Goal: Find specific page/section: Find specific page/section

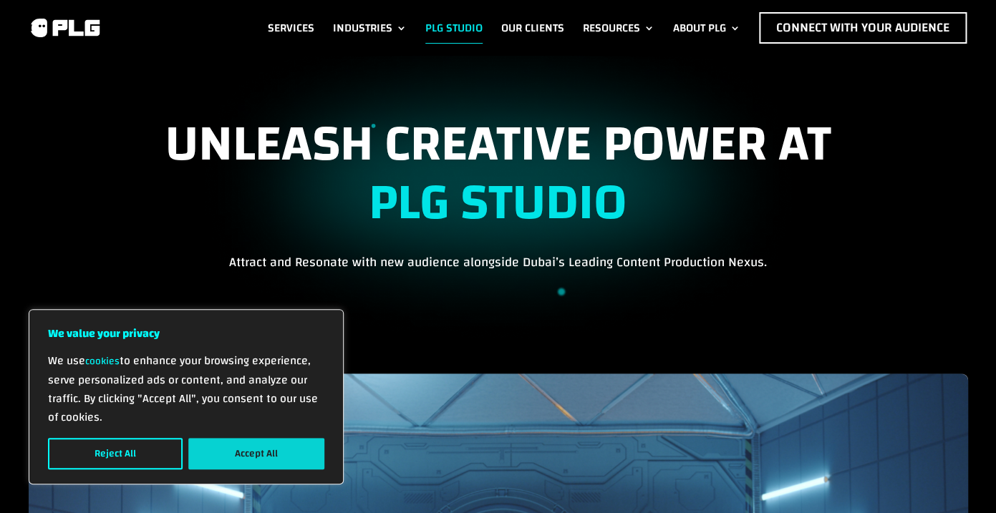
click at [250, 447] on button "Accept All" at bounding box center [256, 453] width 136 height 31
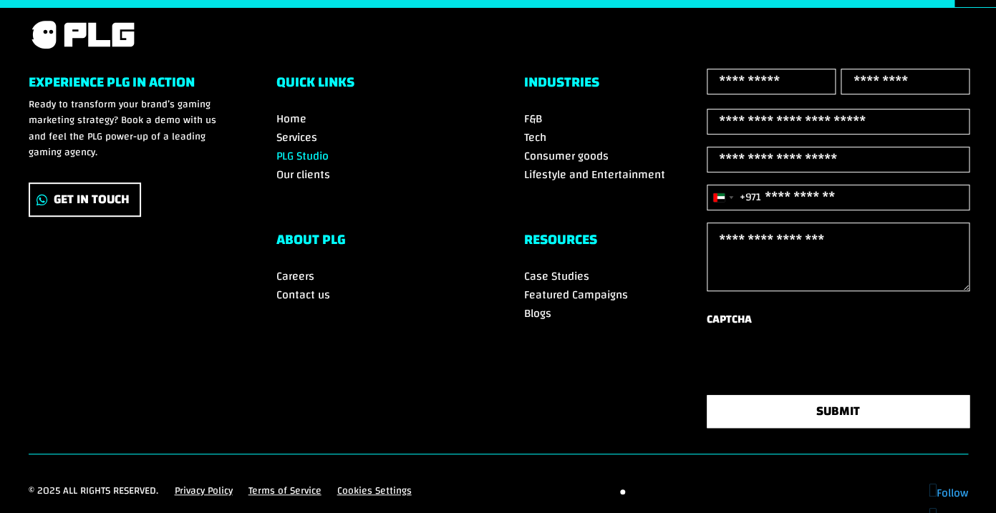
scroll to position [2147, 0]
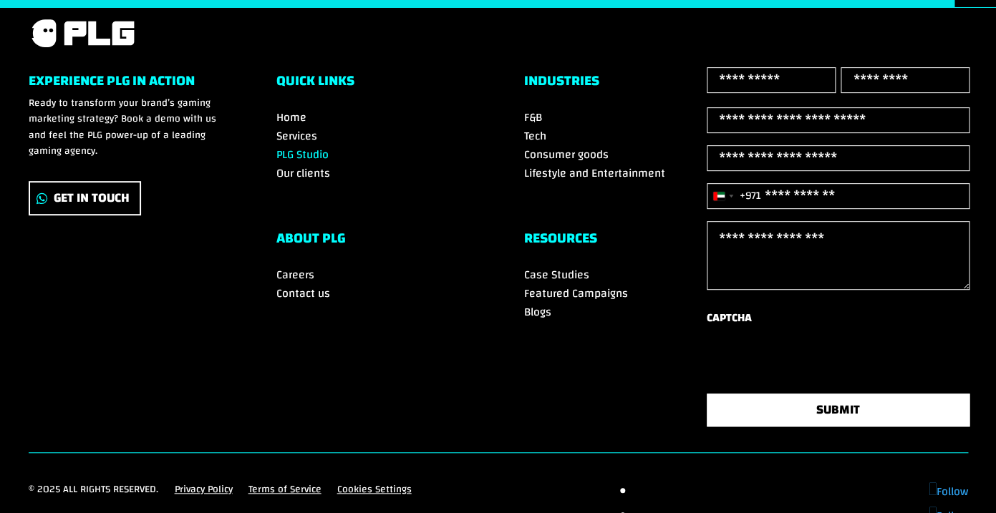
click at [298, 264] on span "Careers" at bounding box center [295, 274] width 38 height 21
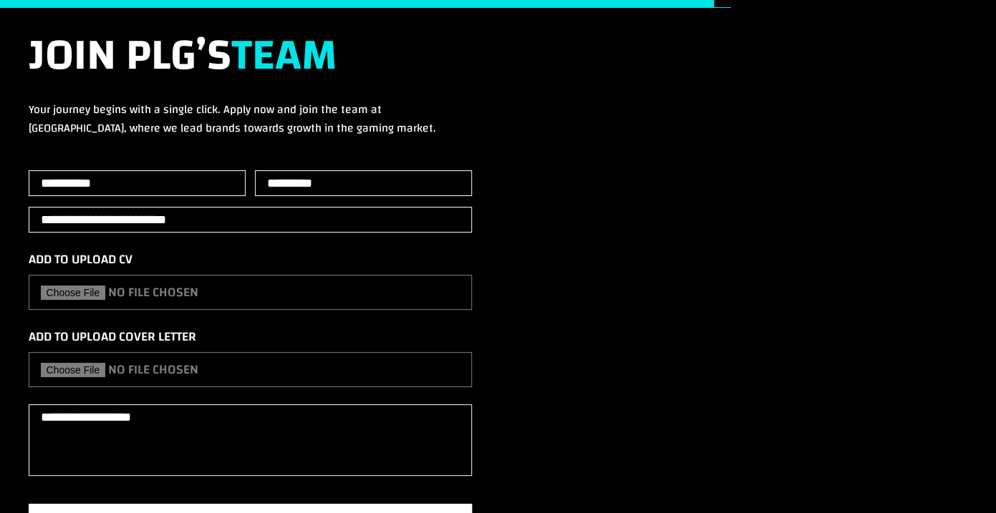
scroll to position [1912, 0]
